Goal: Information Seeking & Learning: Learn about a topic

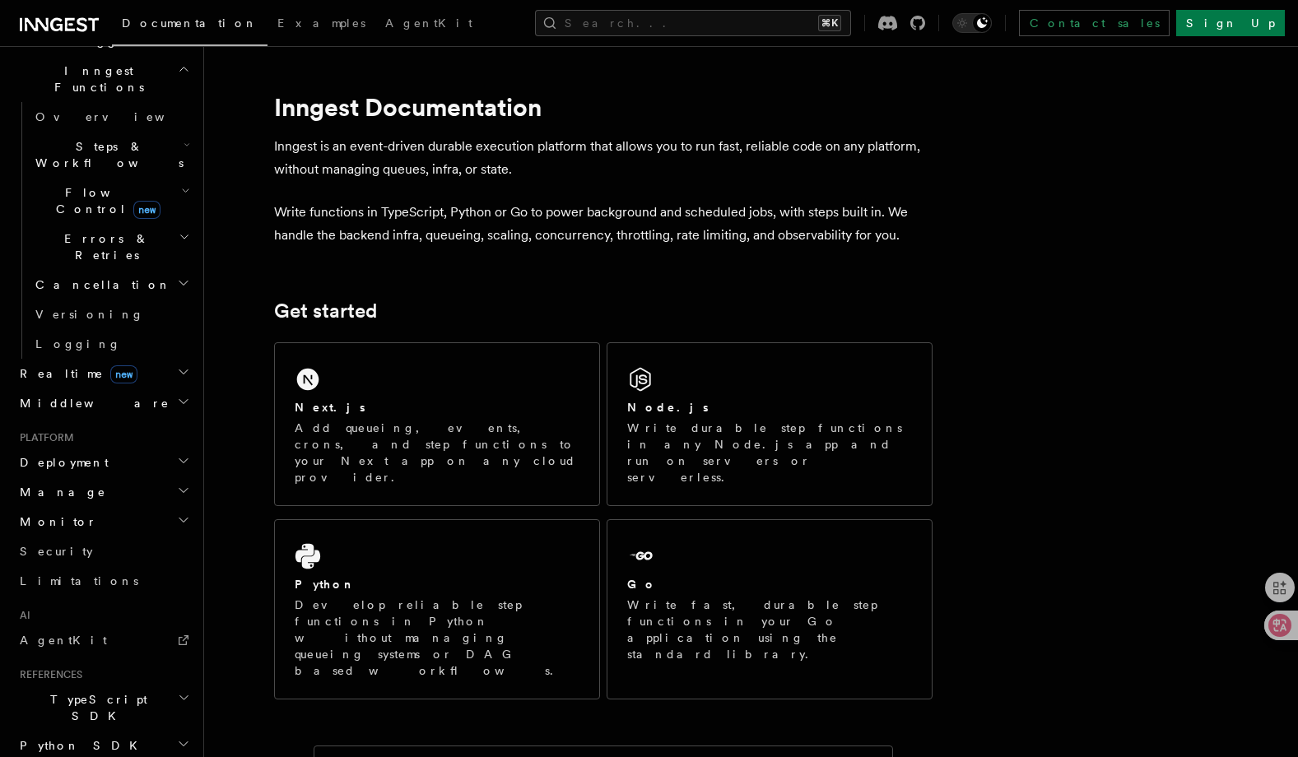
scroll to position [120, 0]
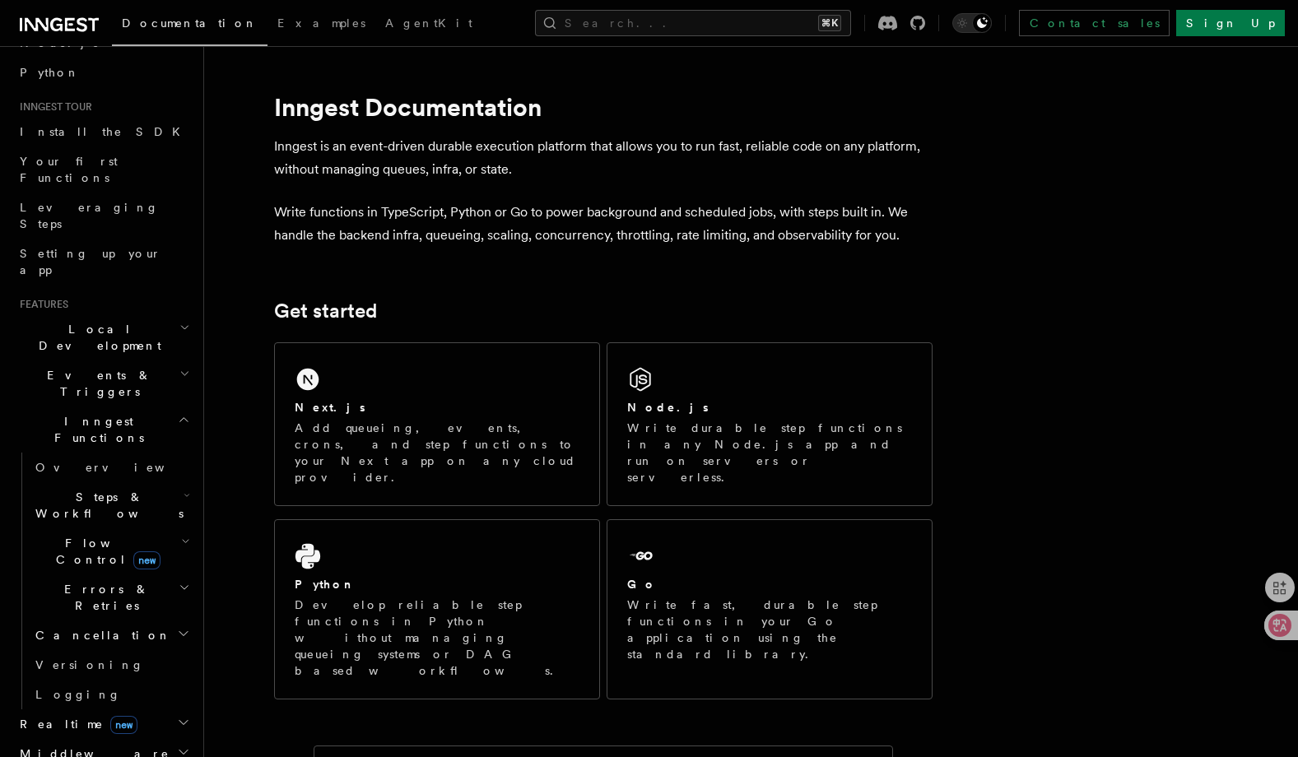
click at [70, 489] on span "Steps & Workflows" at bounding box center [106, 505] width 155 height 33
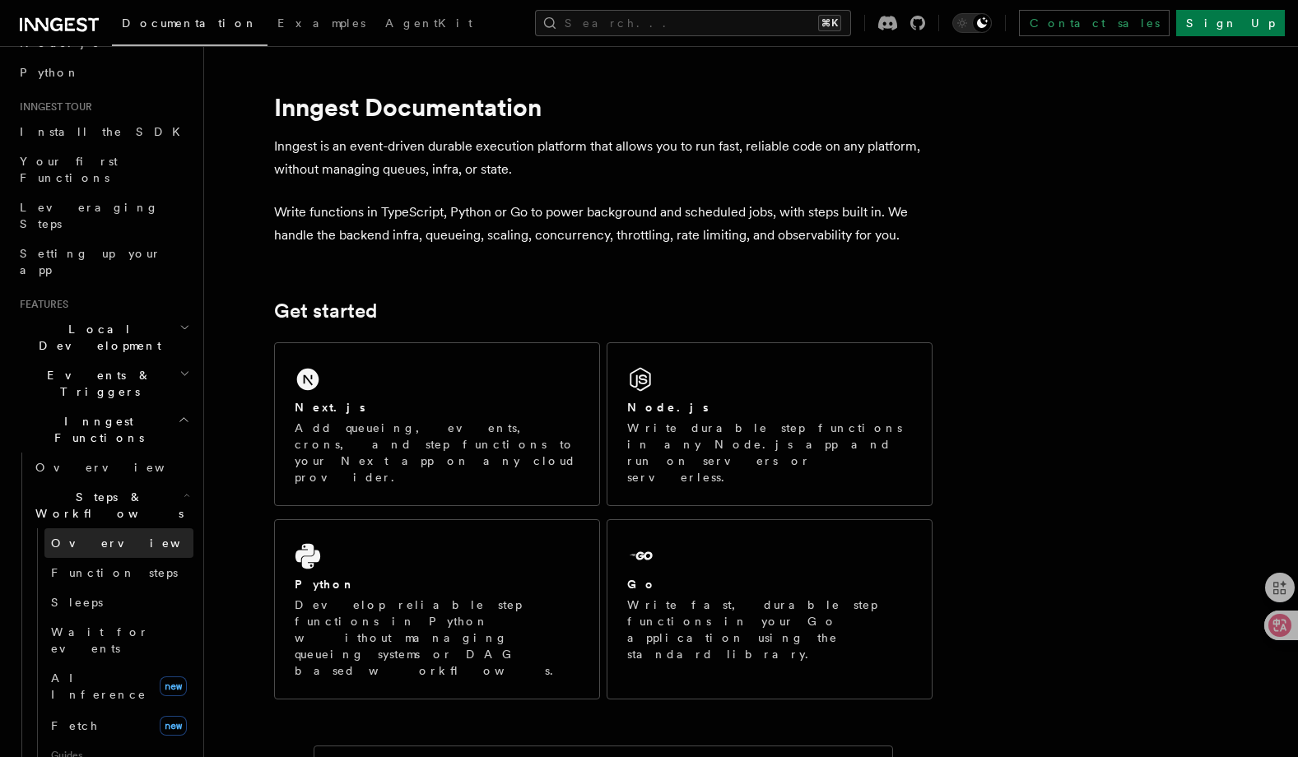
click at [96, 537] on span "Overview" at bounding box center [136, 543] width 170 height 13
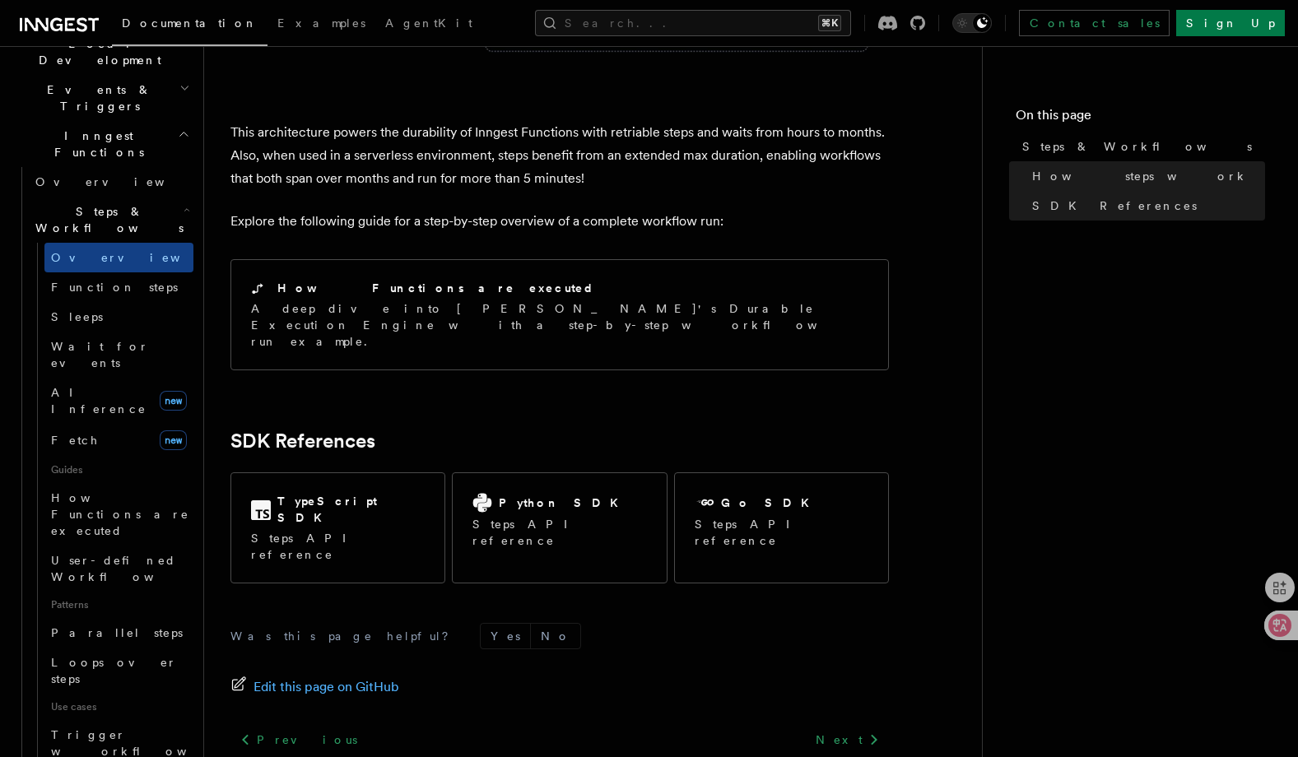
scroll to position [422, 0]
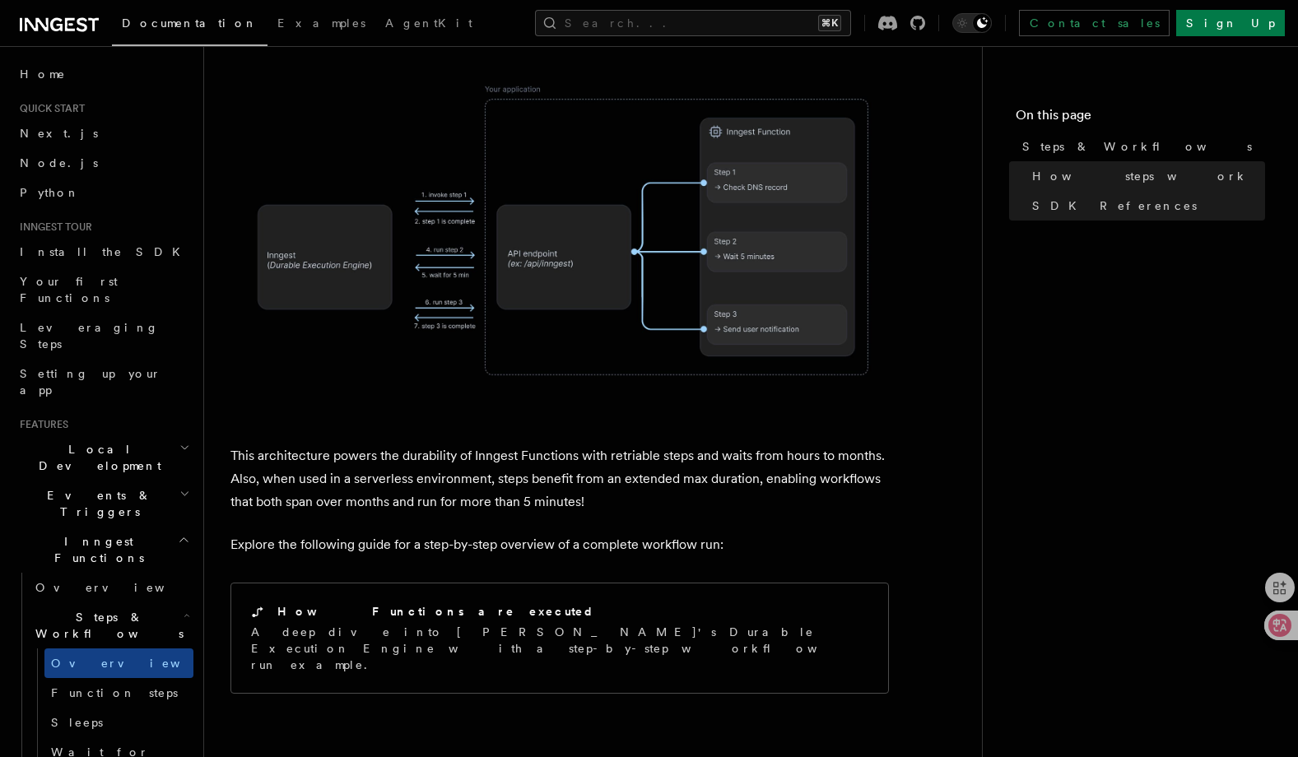
scroll to position [1326, 0]
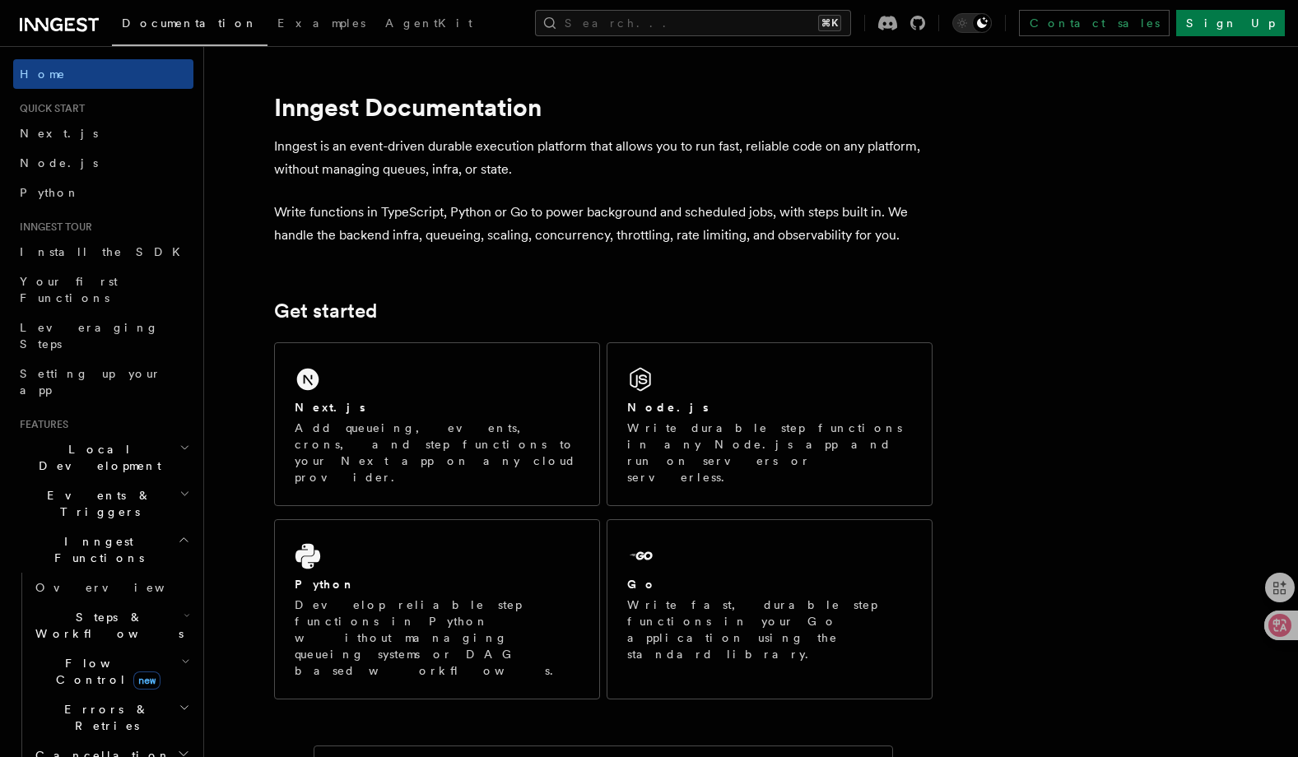
click at [277, 24] on span "Examples" at bounding box center [321, 22] width 88 height 13
